Goal: Task Accomplishment & Management: Manage account settings

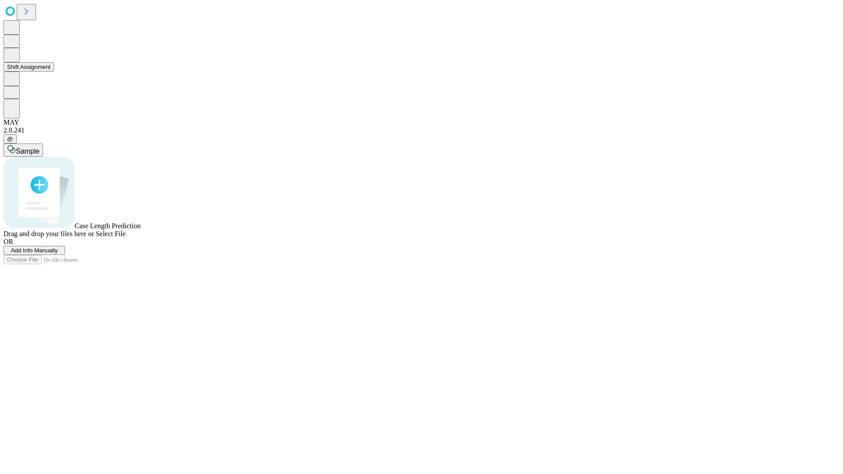
click at [54, 72] on button "Shift Assignment" at bounding box center [29, 66] width 51 height 9
